Goal: Navigation & Orientation: Understand site structure

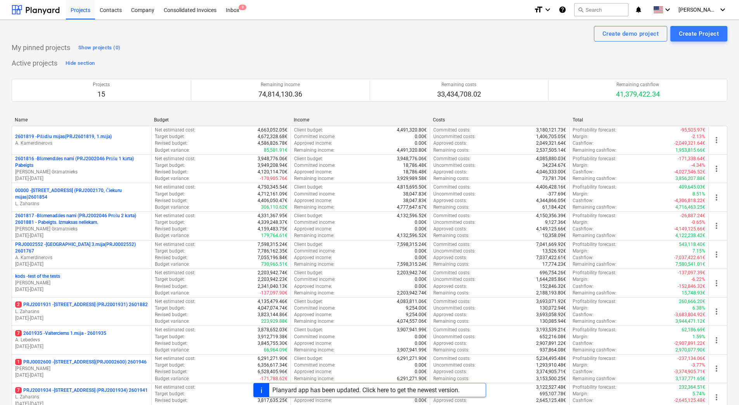
click at [320, 57] on div "Active projects Hide section Projects 15 Remaining income 74,814,130.36 Remaini…" at bounding box center [369, 310] width 715 height 506
click at [321, 33] on div "Create demo project Create Project" at bounding box center [369, 34] width 715 height 16
click at [292, 55] on div "My pinned projects Show projects (0) Active projects Hide section Projects 15 R…" at bounding box center [369, 325] width 715 height 568
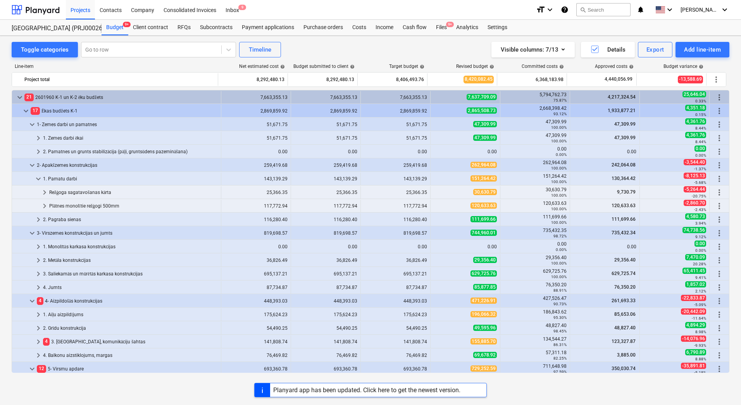
click at [318, 46] on div "Toggle categories Go to row Timeline Visible columns : 7/13 Details Export Add …" at bounding box center [371, 50] width 718 height 16
click at [305, 53] on div "Toggle categories Go to row Timeline Visible columns : 7/13 Details Export Add …" at bounding box center [371, 50] width 718 height 16
click at [301, 48] on div "Toggle categories Go to row Timeline Visible columns : 7/13 Details Export Add …" at bounding box center [371, 50] width 718 height 16
